Goal: Task Accomplishment & Management: Manage account settings

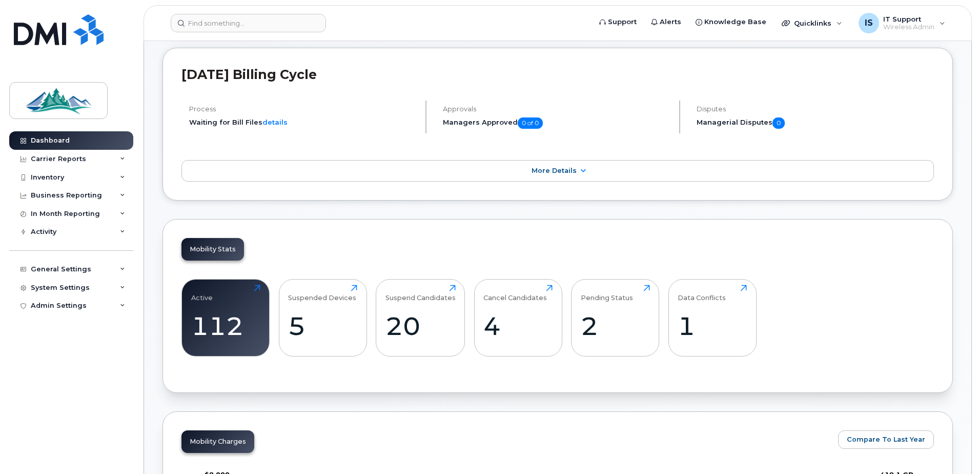
scroll to position [103, 0]
click at [51, 141] on div "Dashboard" at bounding box center [50, 140] width 39 height 8
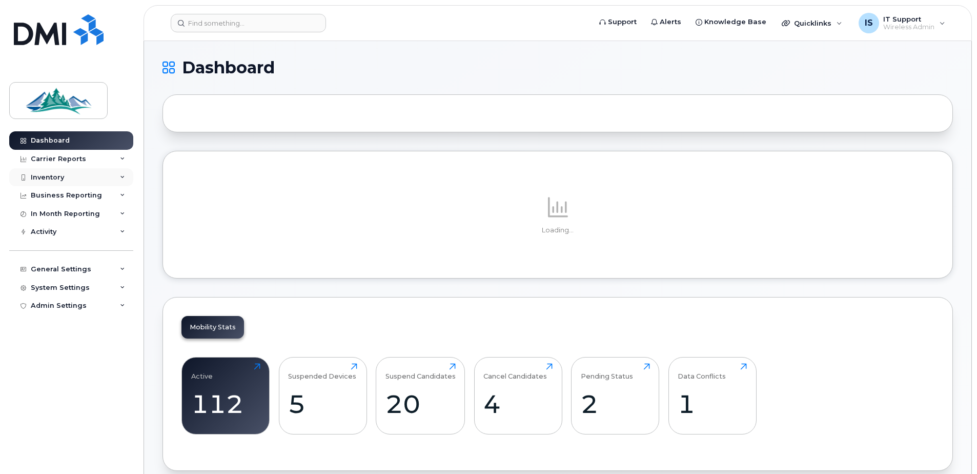
click at [56, 177] on div "Inventory" at bounding box center [47, 177] width 33 height 8
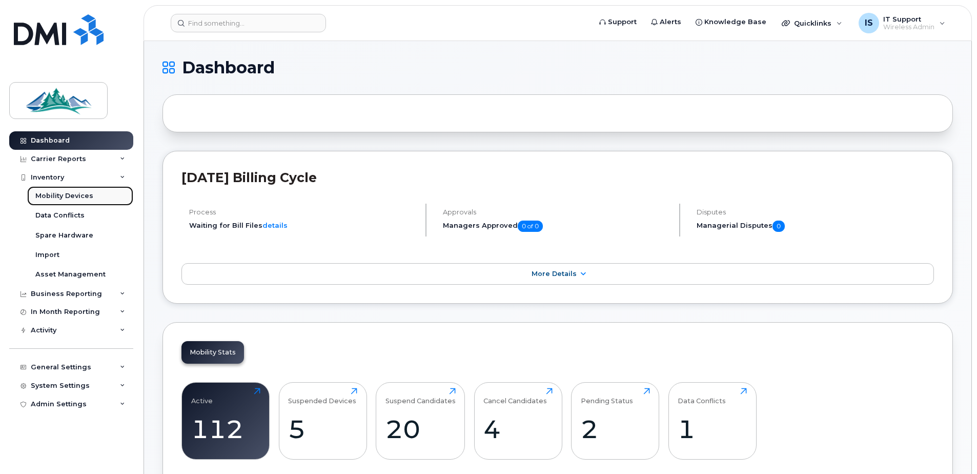
click at [54, 197] on div "Mobility Devices" at bounding box center [64, 195] width 58 height 9
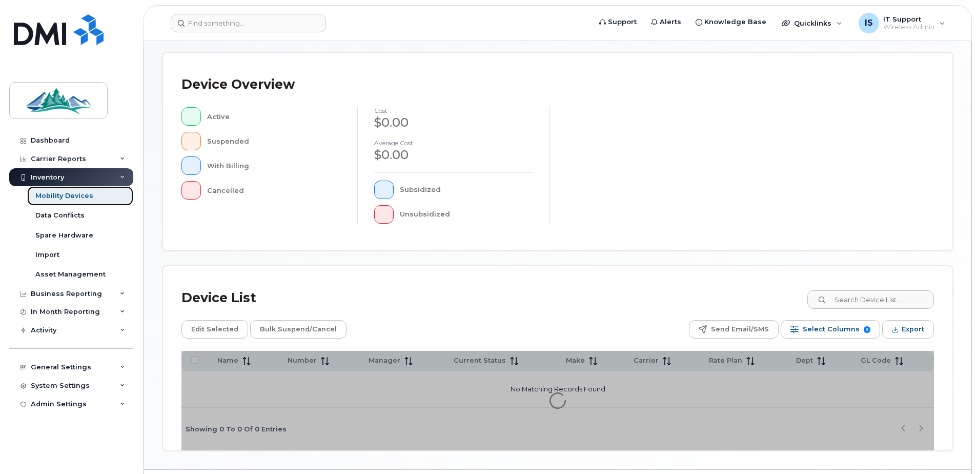
scroll to position [231, 0]
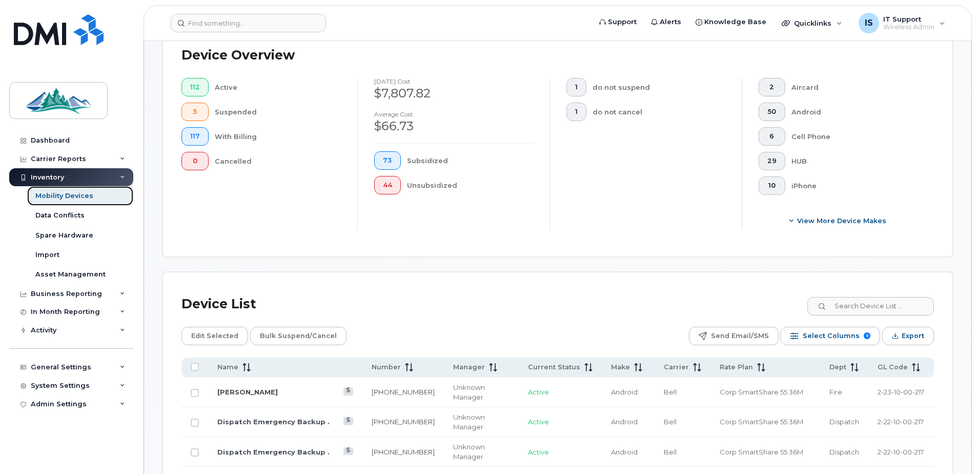
scroll to position [283, 0]
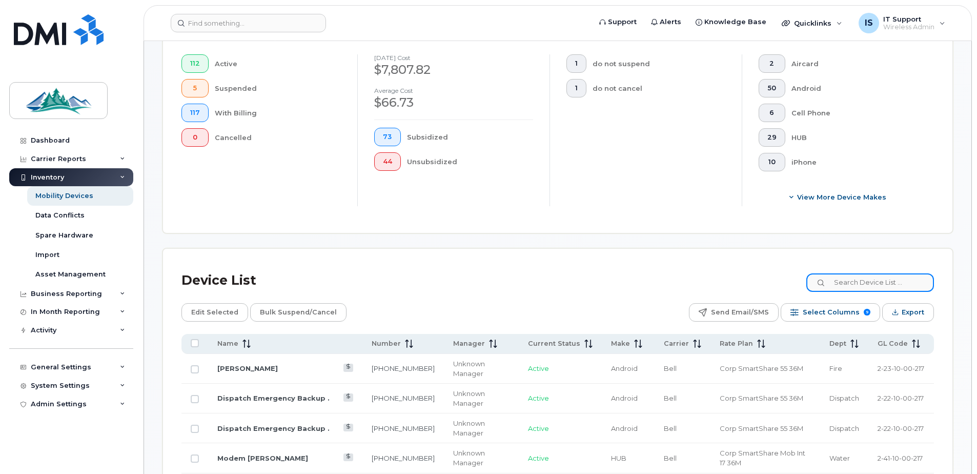
click at [858, 284] on input at bounding box center [871, 282] width 128 height 18
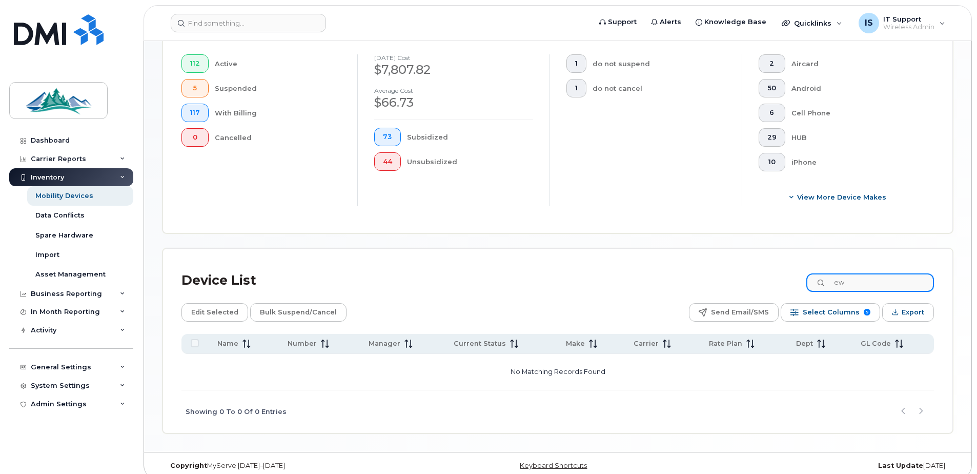
type input "e"
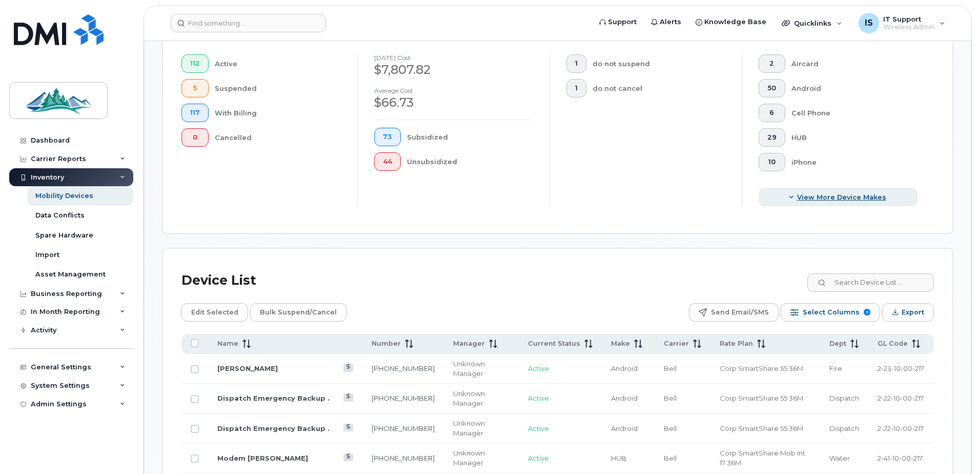
click at [800, 199] on span "View More Device Makes" at bounding box center [841, 197] width 89 height 10
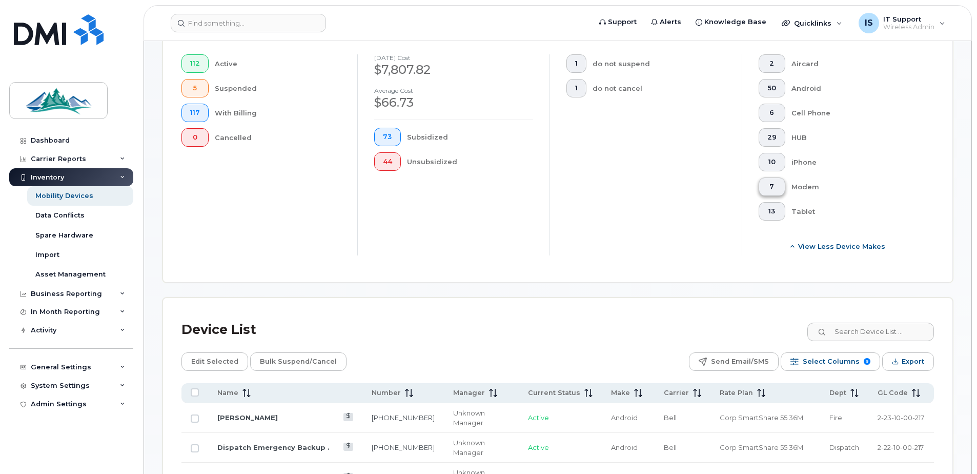
click at [771, 183] on span "7" at bounding box center [772, 187] width 9 height 8
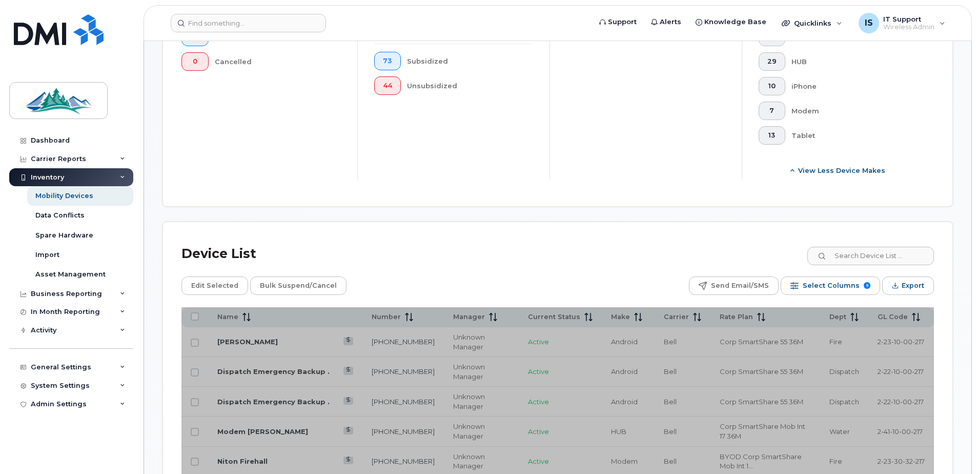
scroll to position [385, 0]
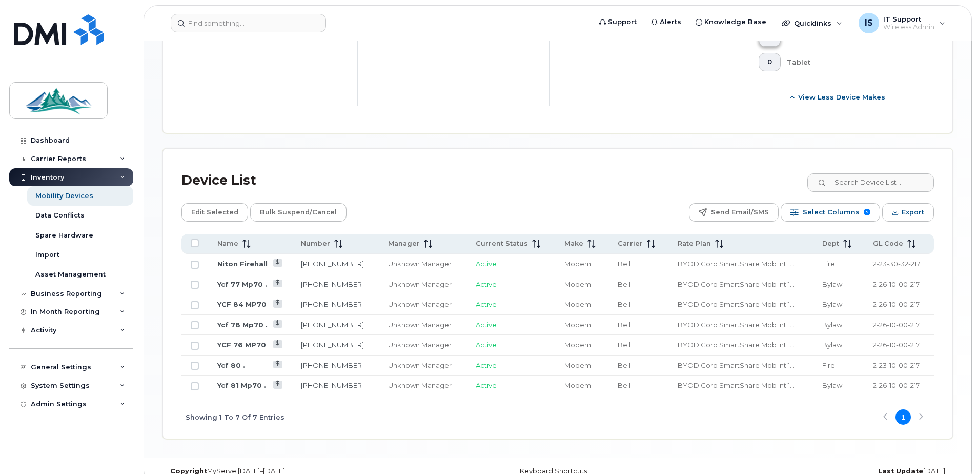
scroll to position [448, 0]
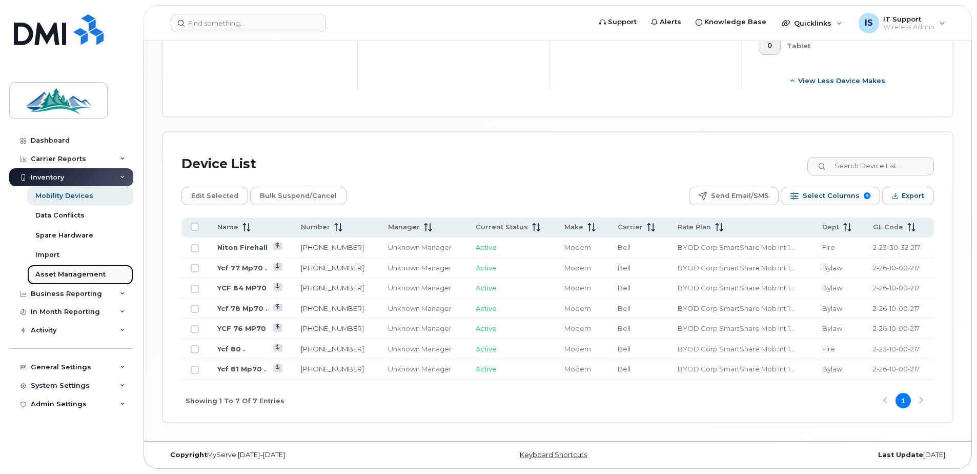
click at [78, 275] on div "Asset Management" at bounding box center [70, 274] width 70 height 9
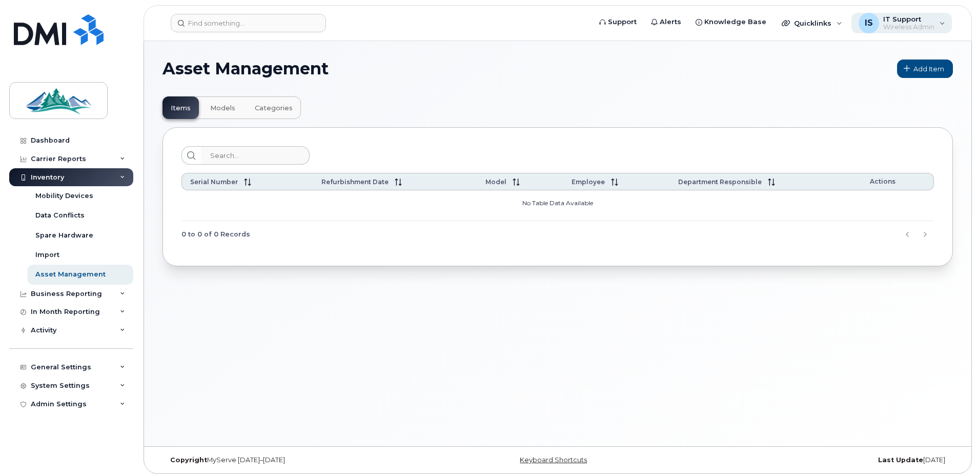
click at [904, 22] on span "IT Support" at bounding box center [909, 19] width 51 height 8
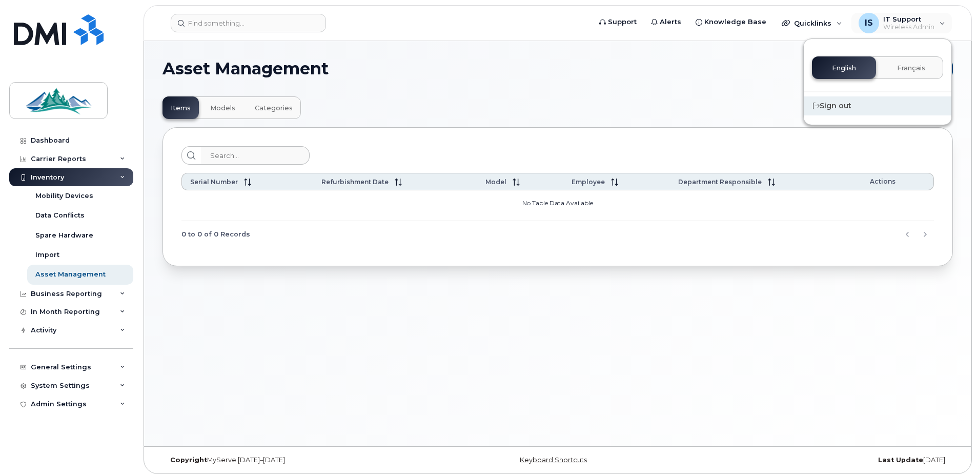
click at [848, 107] on div "Sign out" at bounding box center [878, 105] width 148 height 19
